Goal: Information Seeking & Learning: Learn about a topic

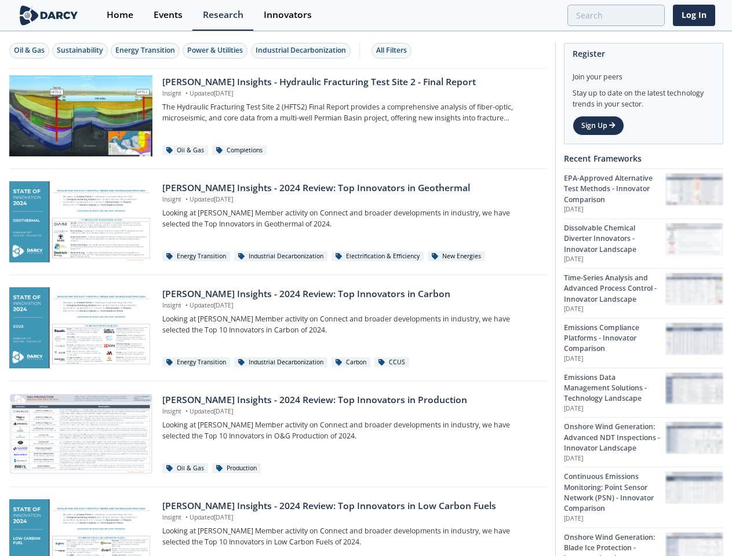
click at [30, 50] on div "Oil & Gas" at bounding box center [29, 50] width 31 height 10
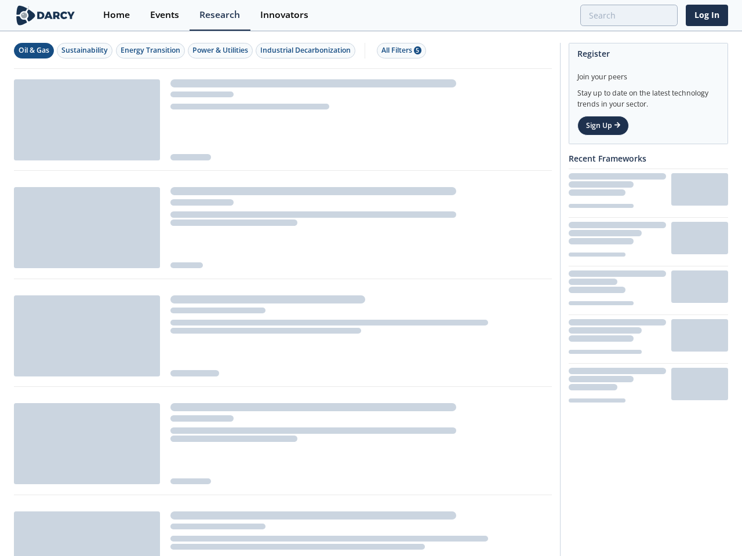
click at [81, 50] on div "Sustainability" at bounding box center [84, 50] width 46 height 10
click at [146, 50] on div "Energy Transition" at bounding box center [151, 50] width 60 height 10
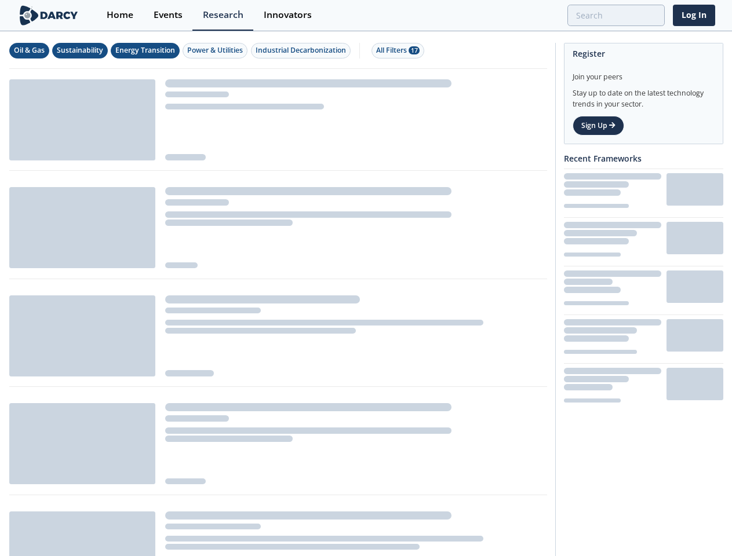
click at [217, 50] on div "Power & Utilities" at bounding box center [215, 50] width 56 height 10
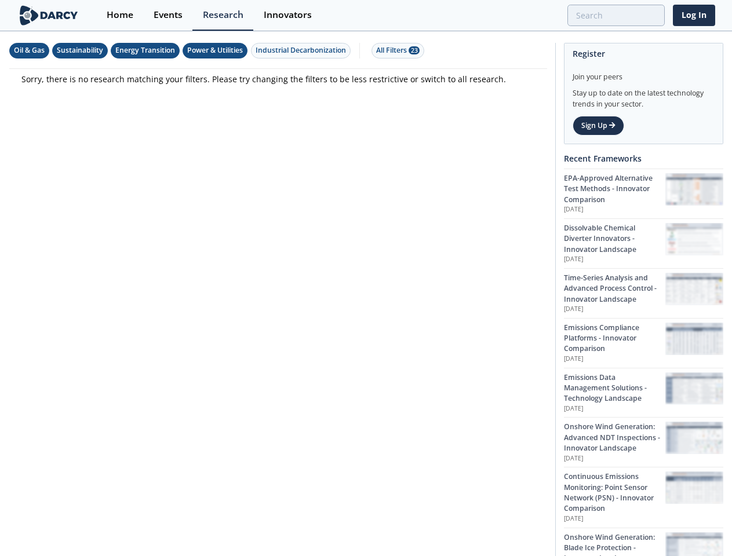
click at [303, 50] on div "Industrial Decarbonization" at bounding box center [301, 50] width 90 height 10
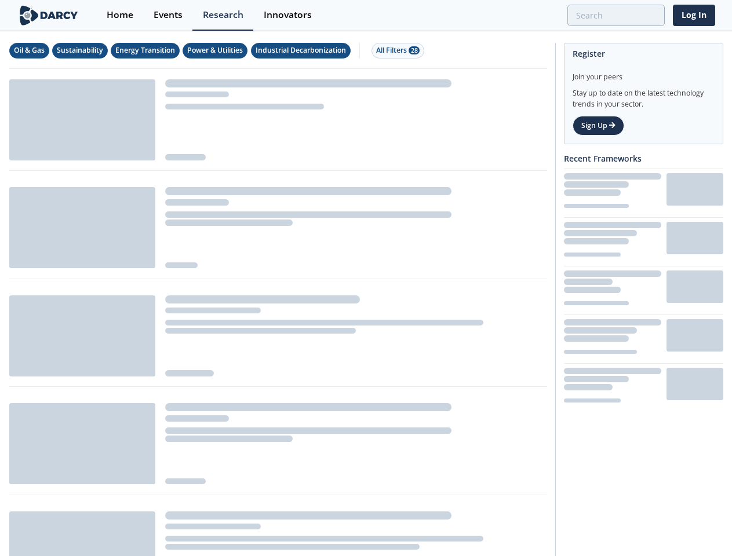
click at [395, 50] on div "All Filters 28" at bounding box center [397, 50] width 43 height 10
